Goal: Task Accomplishment & Management: Manage account settings

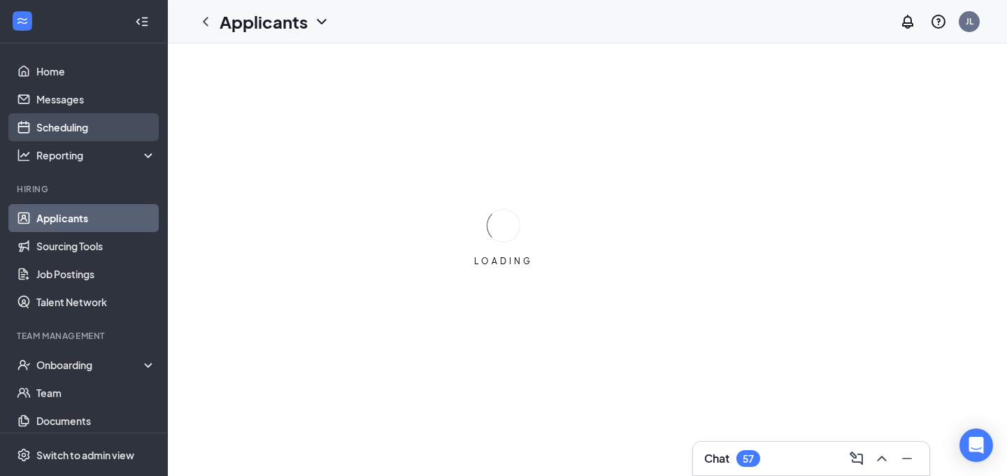
click at [122, 131] on link "Scheduling" at bounding box center [96, 127] width 120 height 28
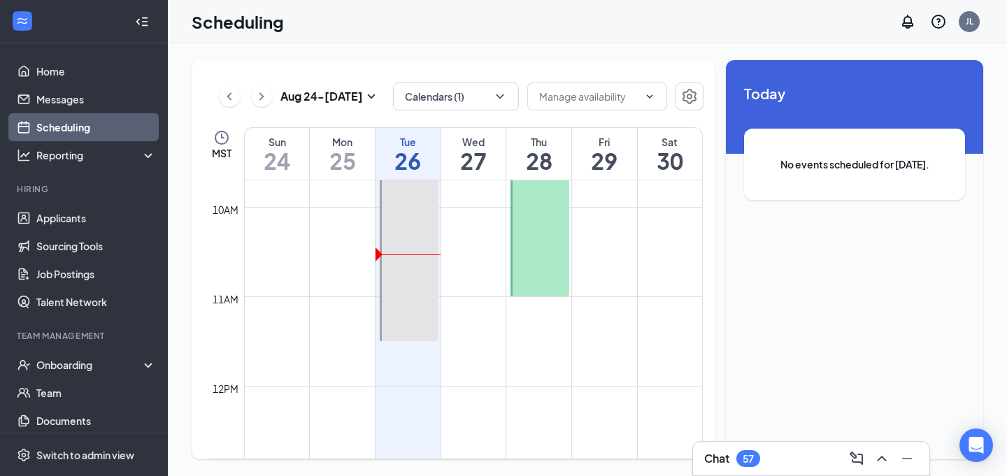
scroll to position [884, 0]
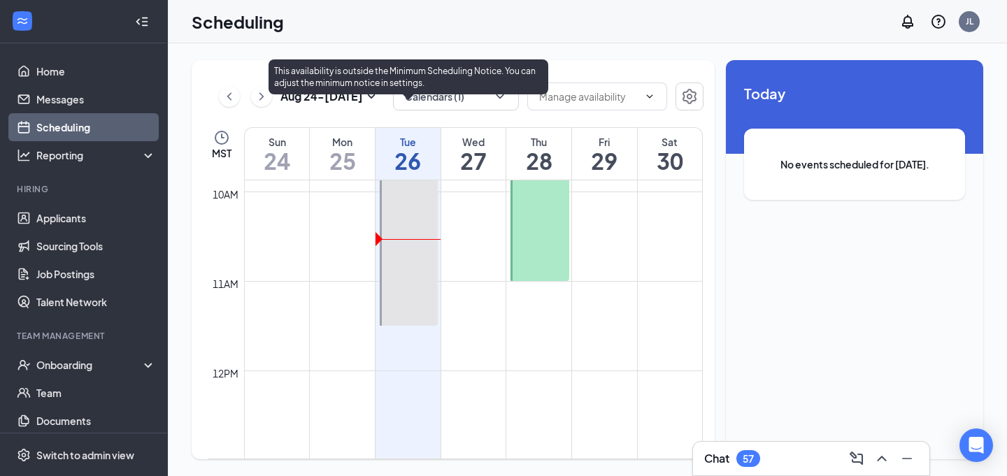
click at [423, 206] on div at bounding box center [409, 214] width 58 height 223
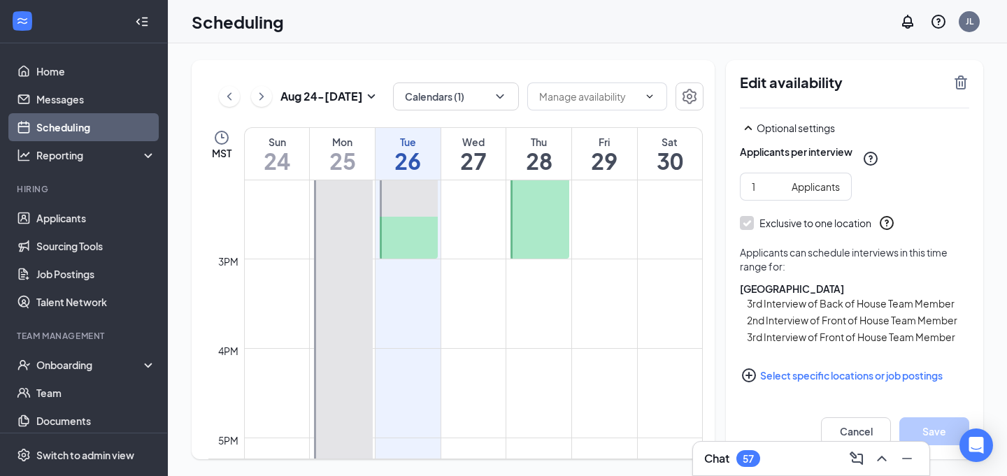
scroll to position [1173, 0]
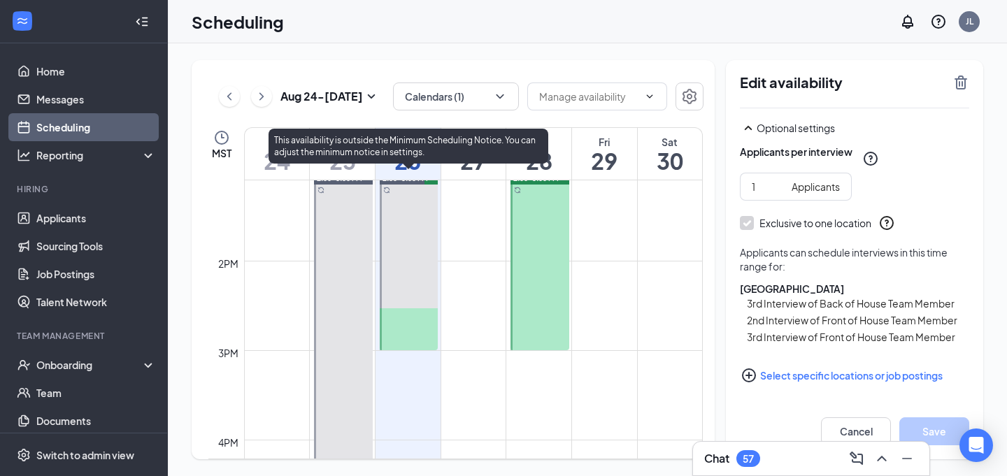
click at [411, 289] on div at bounding box center [409, 261] width 58 height 178
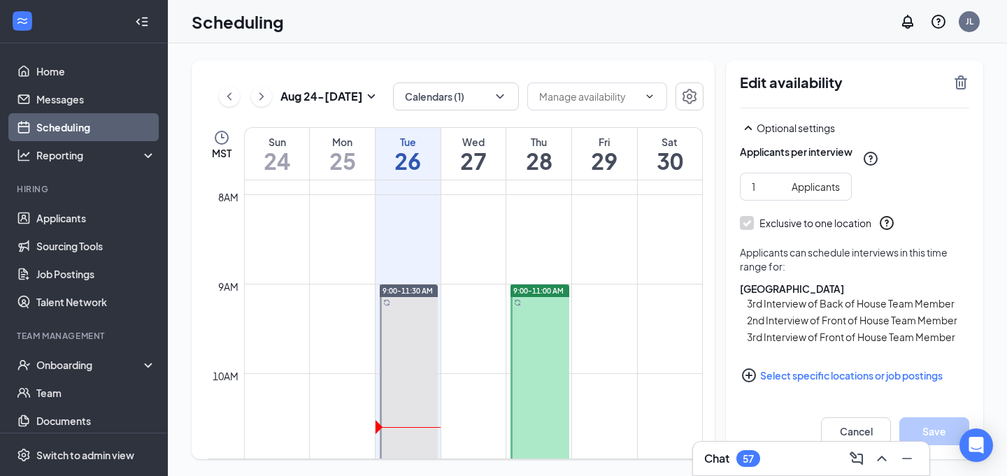
scroll to position [697, 0]
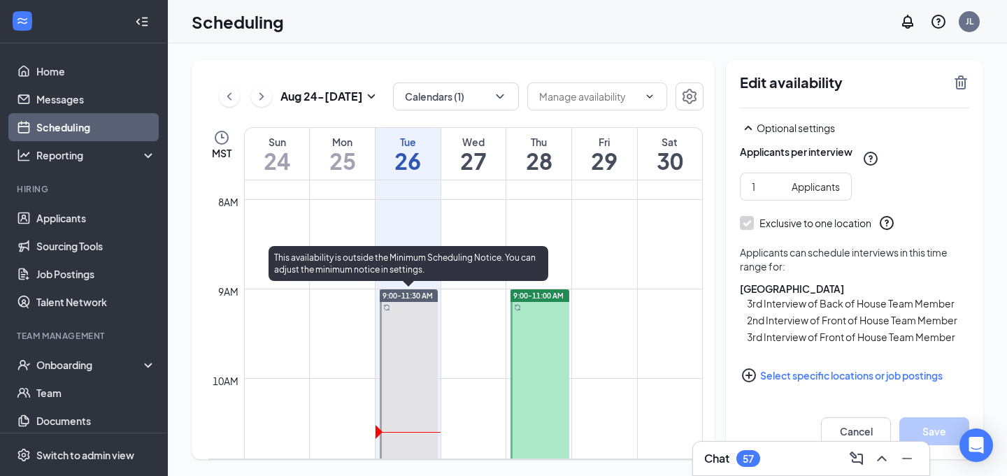
click at [411, 334] on div at bounding box center [409, 401] width 58 height 223
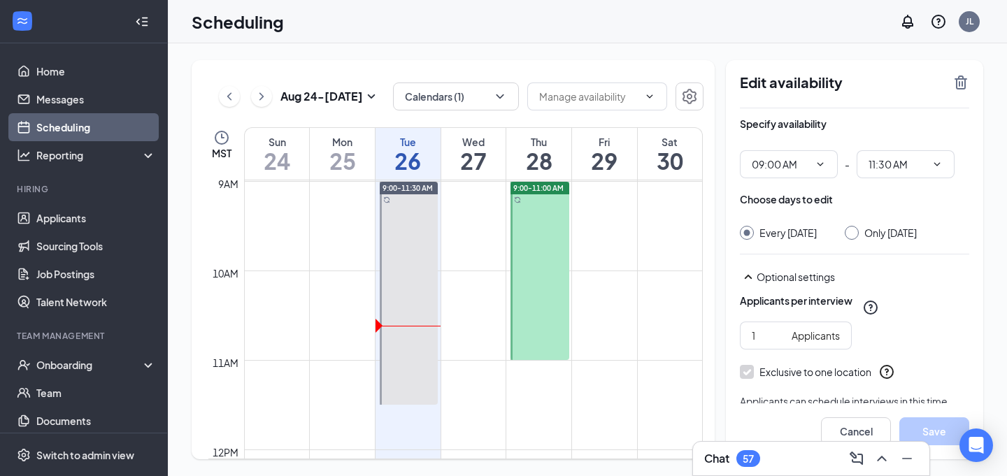
scroll to position [815, 0]
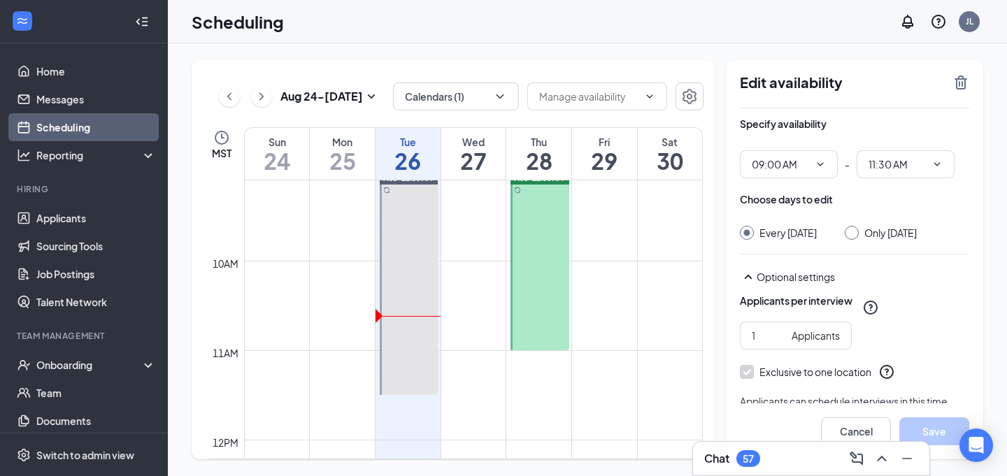
click at [544, 234] on div at bounding box center [540, 261] width 58 height 178
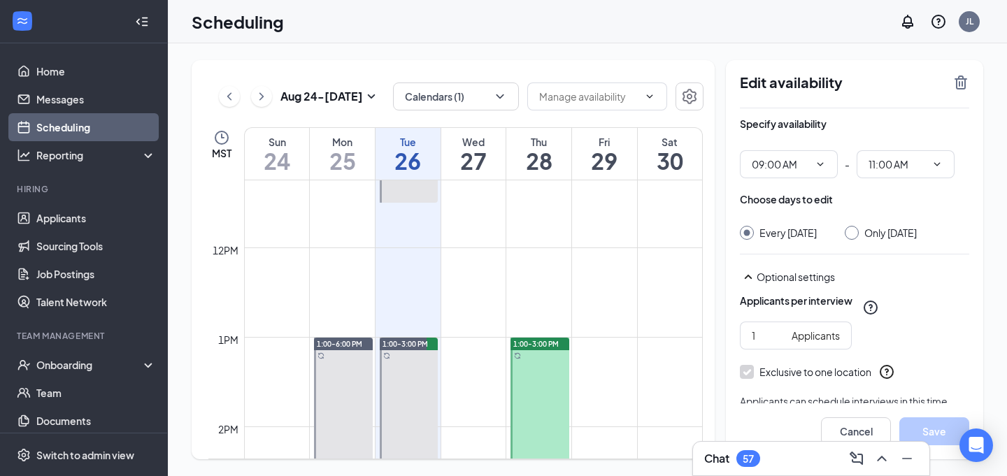
scroll to position [1023, 0]
